Goal: Task Accomplishment & Management: Use online tool/utility

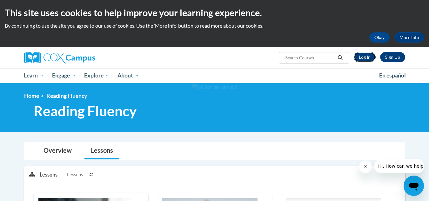
click at [357, 59] on link "Log In" at bounding box center [364, 57] width 22 height 10
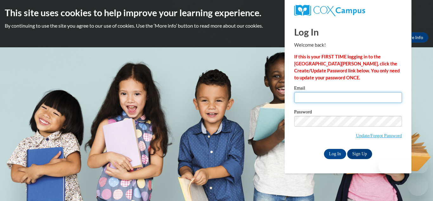
type input "rwilliams@kippatl.org"
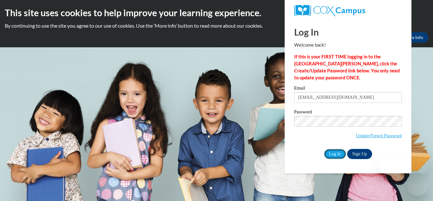
click at [338, 153] on input "Log In" at bounding box center [335, 154] width 22 height 10
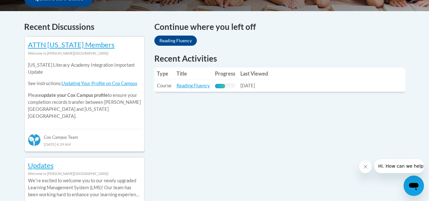
scroll to position [264, 0]
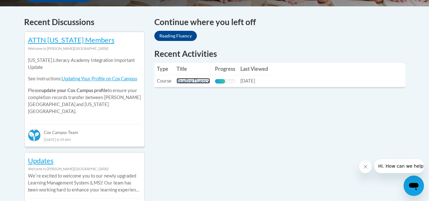
click at [186, 82] on link "Reading Fluency" at bounding box center [192, 80] width 33 height 5
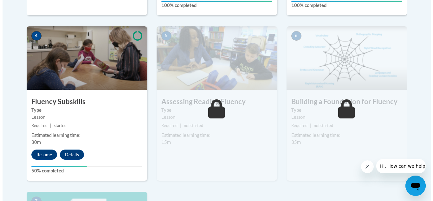
scroll to position [353, 0]
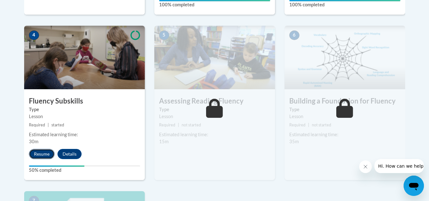
click at [46, 155] on button "Resume" at bounding box center [42, 154] width 26 height 10
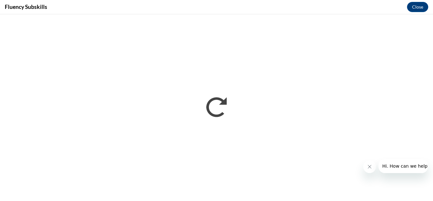
scroll to position [0, 0]
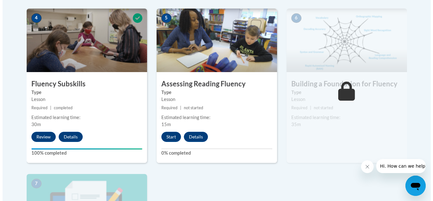
scroll to position [370, 0]
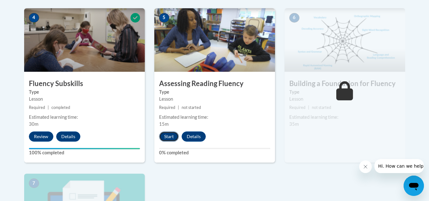
click at [167, 140] on button "Start" at bounding box center [169, 136] width 20 height 10
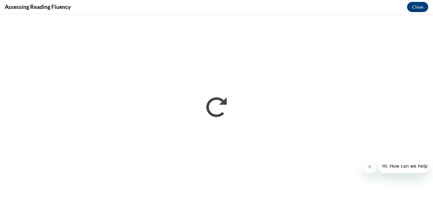
scroll to position [0, 0]
